Goal: Communication & Community: Answer question/provide support

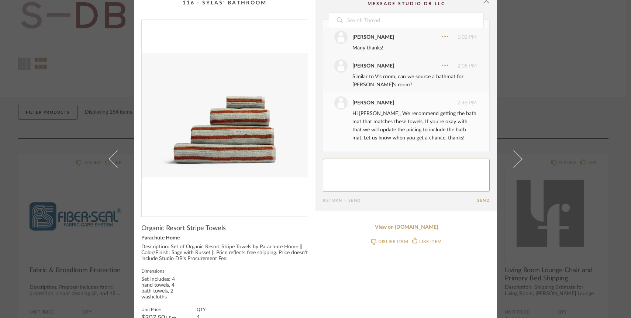
scroll to position [9, 0]
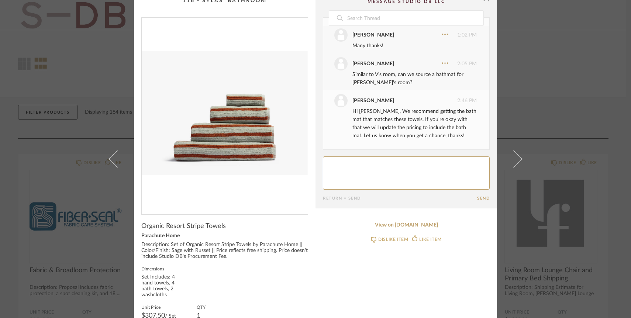
click at [356, 172] on textarea at bounding box center [406, 172] width 167 height 33
click at [344, 164] on textarea at bounding box center [406, 172] width 167 height 33
type textarea "Perfect, that works, thank you!"
click at [484, 198] on button "Send" at bounding box center [483, 198] width 13 height 5
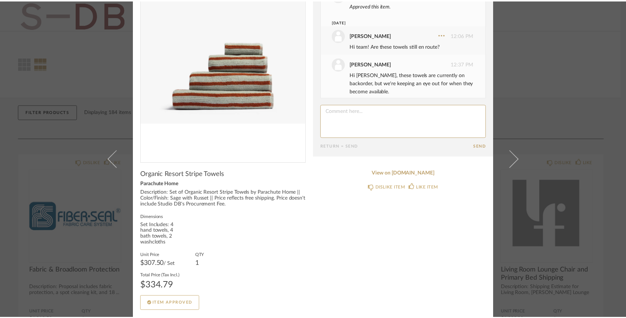
scroll to position [0, 0]
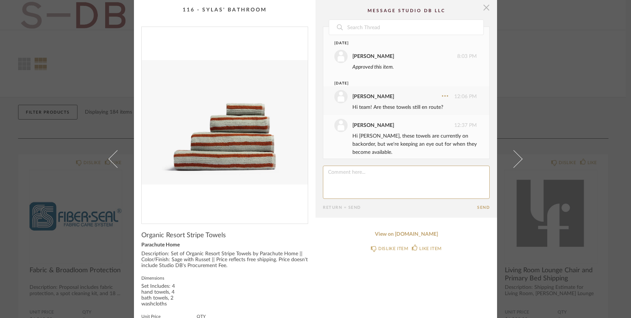
click at [483, 10] on span "button" at bounding box center [486, 7] width 15 height 15
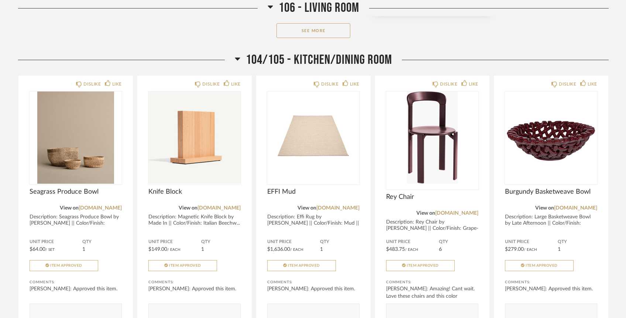
scroll to position [1335, 0]
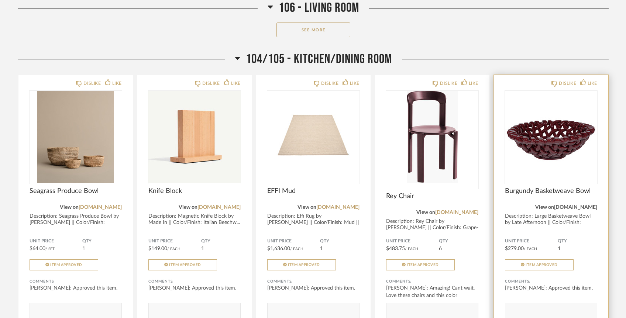
click at [566, 205] on link "[DOMAIN_NAME]" at bounding box center [575, 207] width 43 height 5
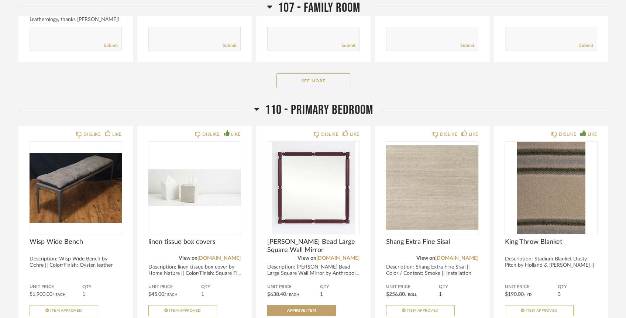
scroll to position [2052, 0]
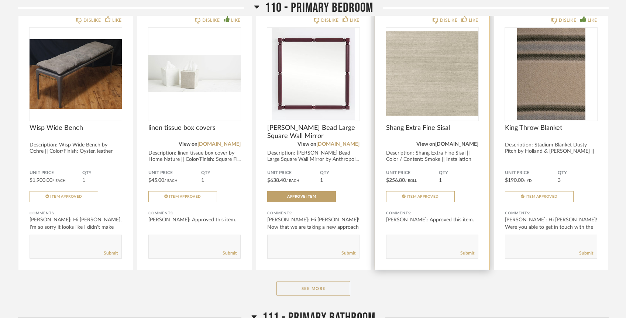
click at [466, 142] on link "[DOMAIN_NAME]" at bounding box center [456, 144] width 43 height 5
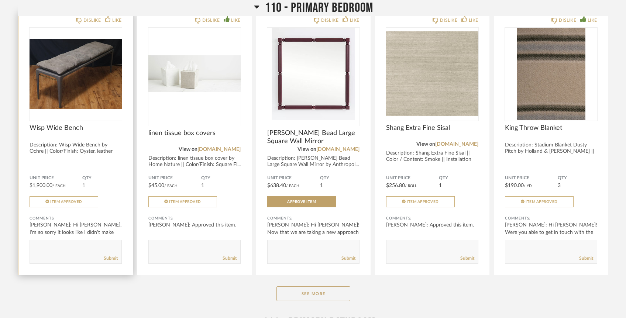
click at [61, 110] on div "DISLIKE LIKE Wisp Wide Bench Description: Wisp Wide Bench by Ochre || Color/Fin…" at bounding box center [75, 143] width 114 height 263
click at [85, 78] on img "0" at bounding box center [76, 74] width 92 height 92
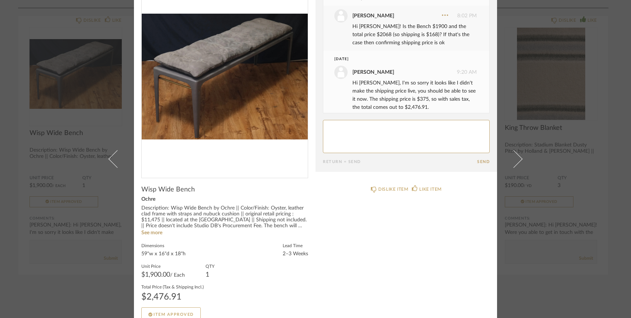
scroll to position [57, 0]
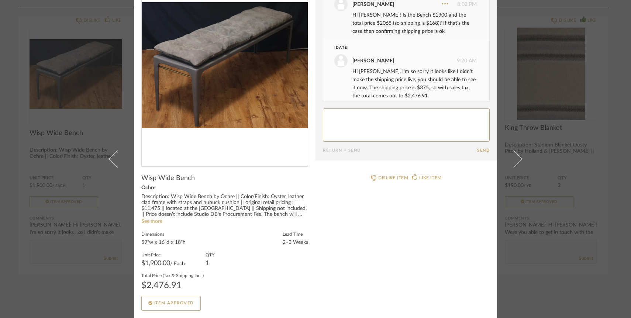
click at [148, 222] on link "See more" at bounding box center [151, 221] width 21 height 5
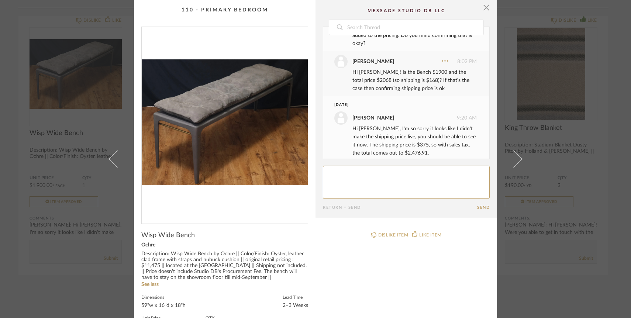
scroll to position [0, 0]
